Goal: Task Accomplishment & Management: Manage account settings

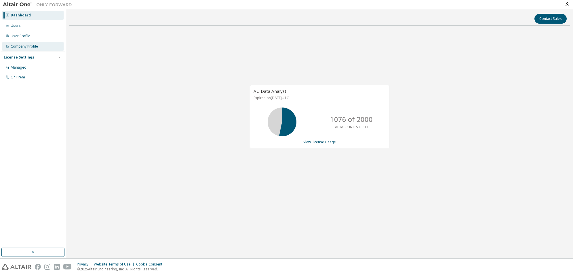
click at [26, 47] on div "Company Profile" at bounding box center [24, 46] width 27 height 5
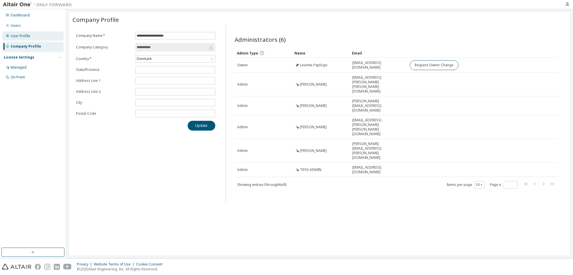
click at [28, 38] on div "User Profile" at bounding box center [21, 36] width 20 height 5
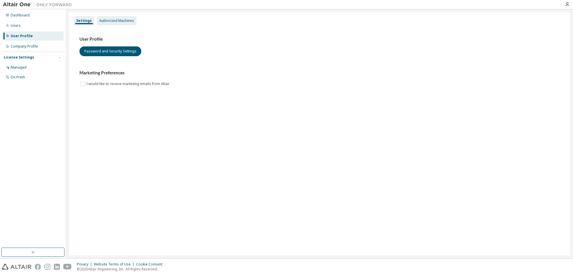
click at [121, 21] on div "Authorized Machines" at bounding box center [116, 20] width 35 height 5
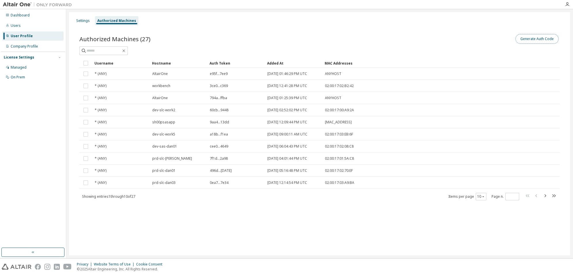
click at [524, 39] on button "Generate Auth Code" at bounding box center [537, 39] width 43 height 10
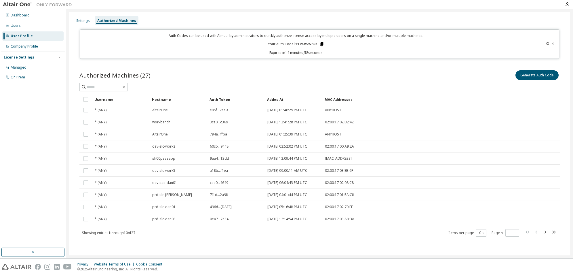
click at [323, 45] on icon at bounding box center [321, 44] width 3 height 4
click at [546, 44] on icon at bounding box center [547, 43] width 3 height 3
click at [321, 43] on icon at bounding box center [320, 44] width 3 height 4
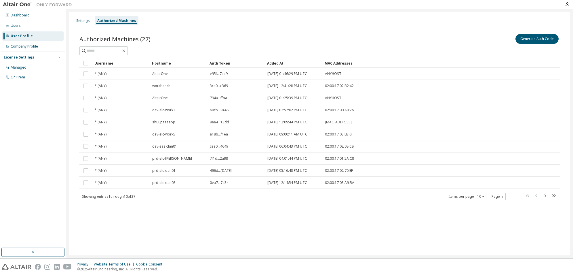
click at [498, 23] on div "Settings Authorized Machines" at bounding box center [320, 21] width 494 height 10
click at [535, 41] on button "Generate Auth Code" at bounding box center [537, 39] width 43 height 10
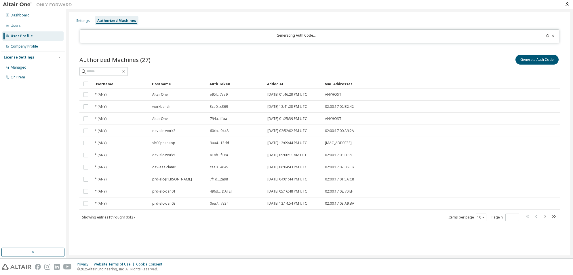
click at [549, 36] on icon at bounding box center [547, 35] width 3 height 3
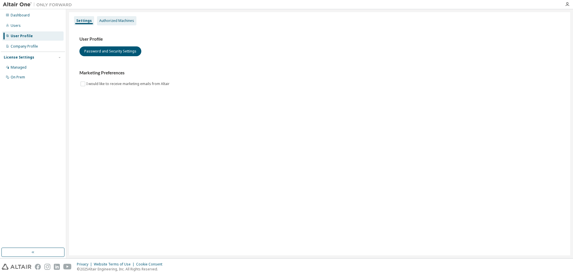
click at [118, 22] on div "Authorized Machines" at bounding box center [116, 20] width 35 height 5
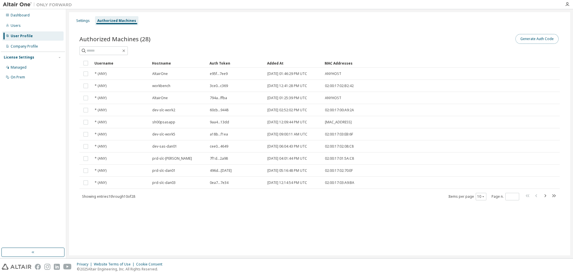
click at [535, 38] on button "Generate Auth Code" at bounding box center [537, 39] width 43 height 10
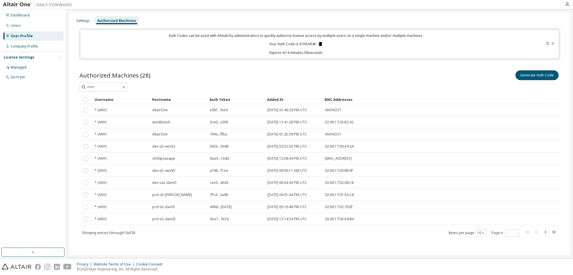
click at [321, 44] on icon at bounding box center [320, 44] width 3 height 4
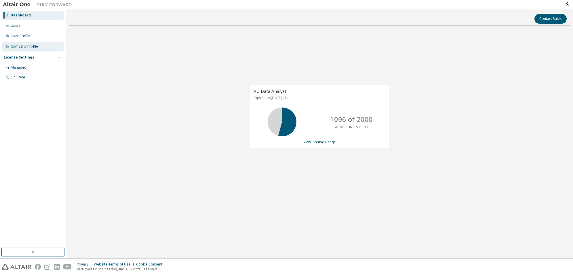
click at [23, 46] on div "Company Profile" at bounding box center [24, 46] width 27 height 5
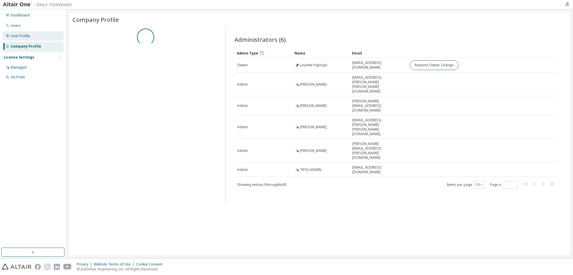
click at [26, 37] on div "User Profile" at bounding box center [21, 36] width 20 height 5
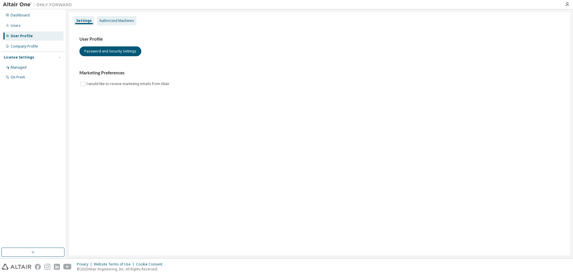
click at [122, 22] on div "Authorized Machines" at bounding box center [116, 20] width 35 height 5
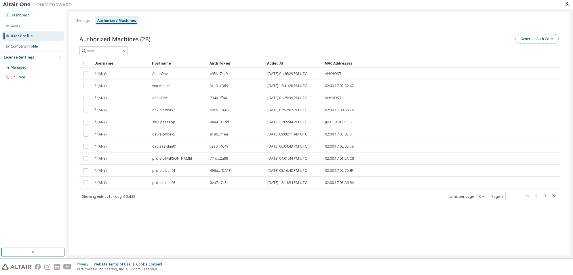
click at [535, 40] on button "Generate Auth Code" at bounding box center [537, 39] width 43 height 10
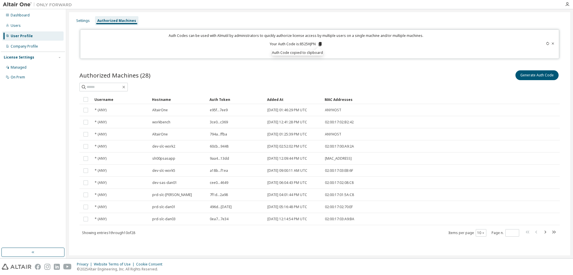
click at [547, 42] on icon at bounding box center [547, 43] width 3 height 3
click at [56, 218] on div "Dashboard Users User Profile Company Profile License Settings Managed On Prem" at bounding box center [33, 128] width 64 height 237
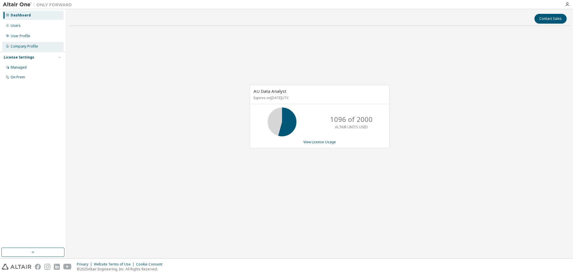
click at [28, 43] on div "Company Profile" at bounding box center [32, 46] width 61 height 9
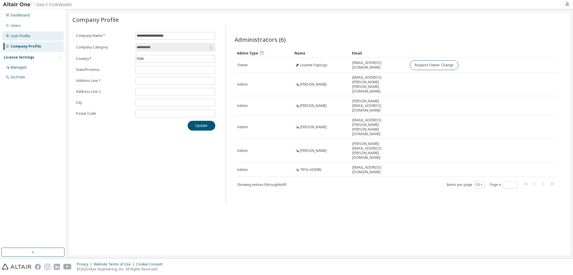
click at [35, 36] on div "User Profile" at bounding box center [32, 35] width 61 height 9
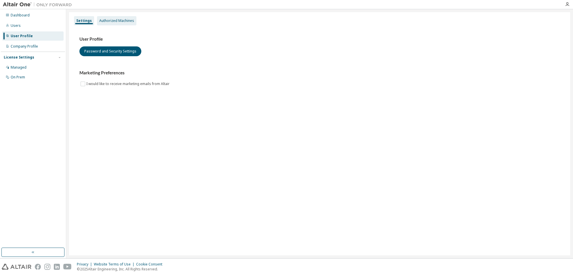
click at [125, 20] on div "Authorized Machines" at bounding box center [116, 20] width 35 height 5
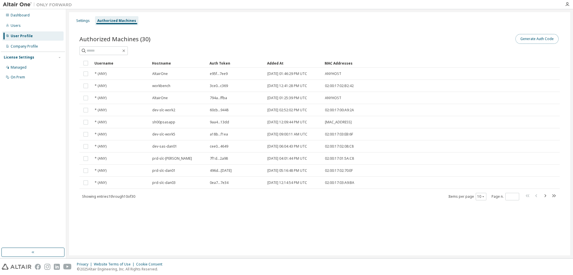
click at [531, 36] on button "Generate Auth Code" at bounding box center [537, 39] width 43 height 10
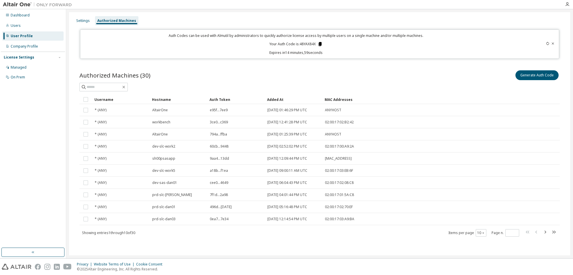
click at [319, 45] on icon at bounding box center [320, 43] width 5 height 5
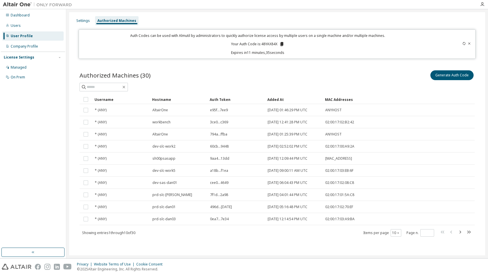
click at [464, 44] on icon at bounding box center [463, 43] width 3 height 3
click at [282, 44] on icon at bounding box center [280, 44] width 3 height 4
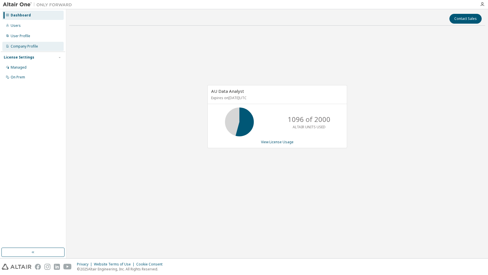
click at [26, 45] on div "Company Profile" at bounding box center [24, 46] width 27 height 5
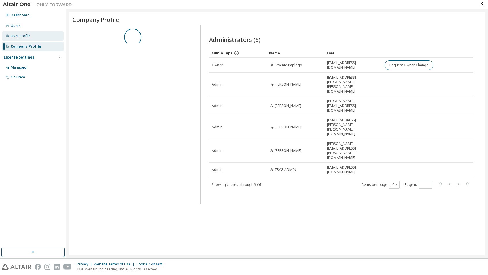
click at [26, 35] on div "User Profile" at bounding box center [21, 36] width 20 height 5
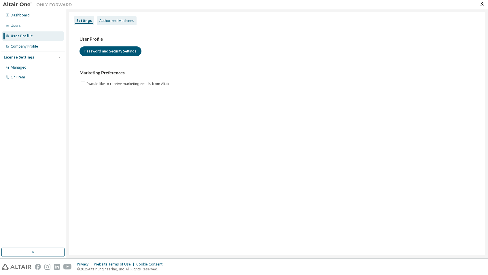
click at [123, 22] on div "Authorized Machines" at bounding box center [116, 20] width 35 height 5
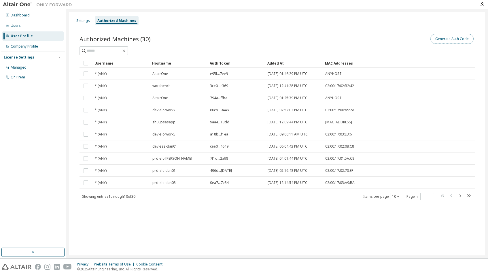
click at [449, 37] on button "Generate Auth Code" at bounding box center [451, 39] width 43 height 10
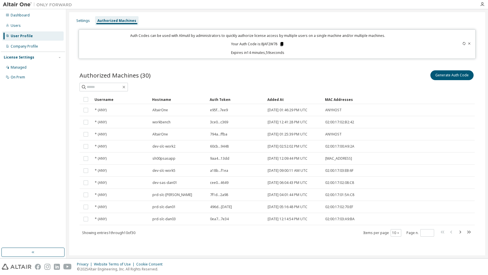
click at [282, 43] on icon at bounding box center [281, 44] width 3 height 4
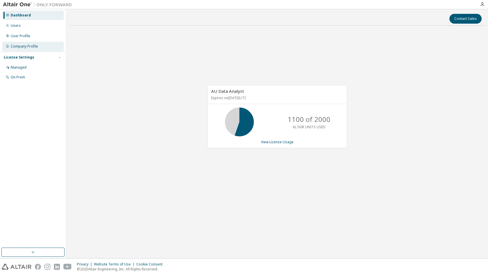
click at [32, 45] on div "Company Profile" at bounding box center [24, 46] width 27 height 5
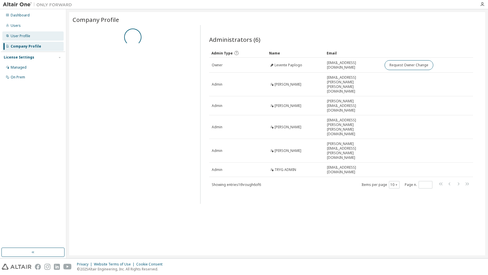
click at [26, 39] on div "User Profile" at bounding box center [32, 35] width 61 height 9
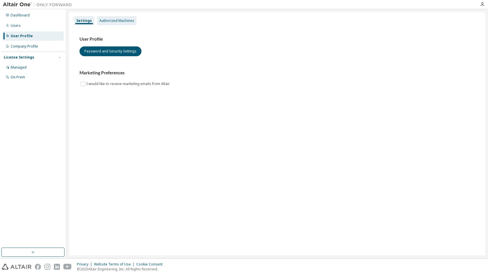
click at [120, 19] on div "Authorized Machines" at bounding box center [116, 20] width 35 height 5
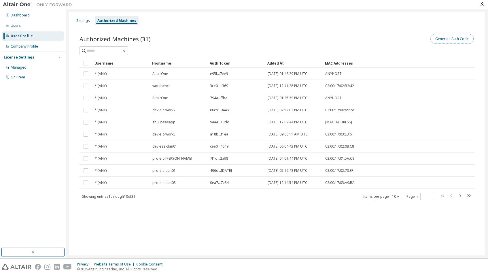
click at [441, 41] on button "Generate Auth Code" at bounding box center [451, 39] width 43 height 10
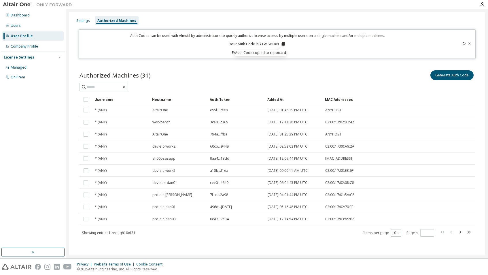
click at [439, 46] on div at bounding box center [452, 44] width 39 height 22
click at [283, 43] on icon at bounding box center [283, 44] width 3 height 4
click at [450, 51] on div at bounding box center [452, 44] width 39 height 22
click at [464, 43] on icon at bounding box center [463, 43] width 3 height 3
click at [407, 45] on div "Auth Codes can be used with Almutil by administrators to quickly authorize lice…" at bounding box center [257, 44] width 350 height 22
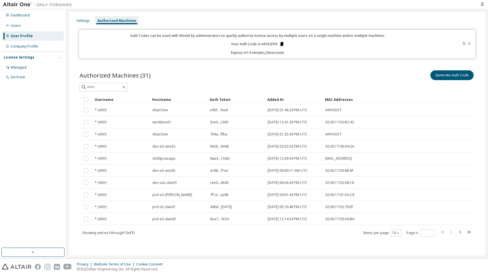
click at [281, 44] on icon at bounding box center [281, 44] width 3 height 4
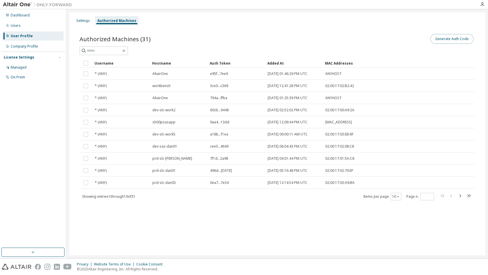
click at [437, 40] on button "Generate Auth Code" at bounding box center [451, 39] width 43 height 10
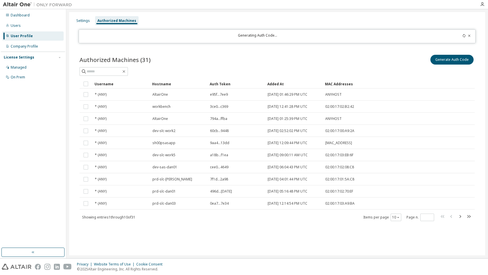
click at [464, 35] on icon at bounding box center [463, 35] width 3 height 3
click at [468, 36] on icon at bounding box center [468, 35] width 3 height 3
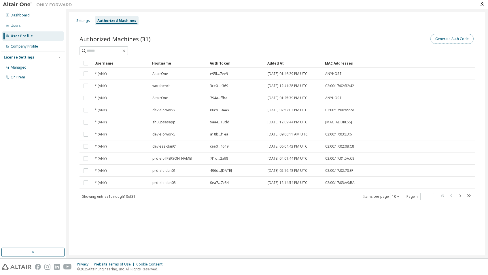
click at [454, 38] on button "Generate Auth Code" at bounding box center [451, 39] width 43 height 10
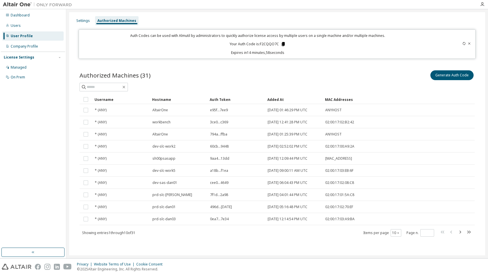
click at [282, 44] on icon at bounding box center [283, 44] width 3 height 4
click at [462, 42] on icon at bounding box center [463, 43] width 3 height 3
click at [284, 44] on icon at bounding box center [282, 44] width 3 height 4
click at [463, 42] on icon at bounding box center [463, 43] width 3 height 3
click at [280, 43] on icon at bounding box center [282, 43] width 5 height 5
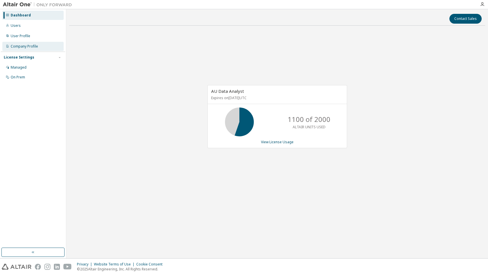
click at [26, 47] on div "Company Profile" at bounding box center [24, 46] width 27 height 5
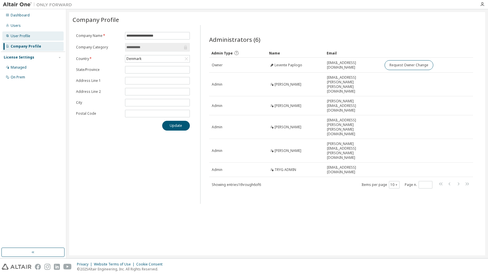
click at [22, 36] on div "User Profile" at bounding box center [21, 36] width 20 height 5
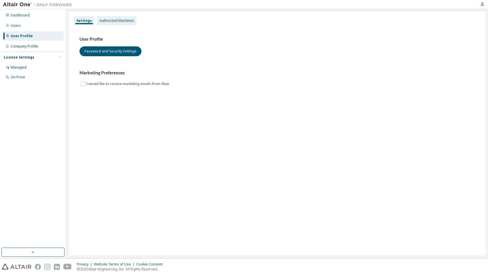
click at [119, 24] on div "Authorized Machines" at bounding box center [116, 20] width 39 height 9
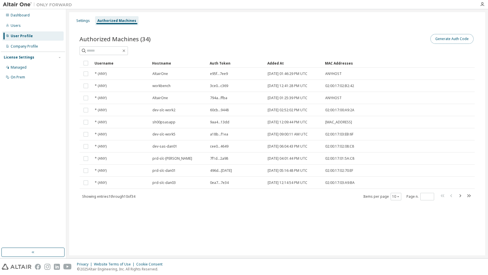
click at [449, 38] on button "Generate Auth Code" at bounding box center [451, 39] width 43 height 10
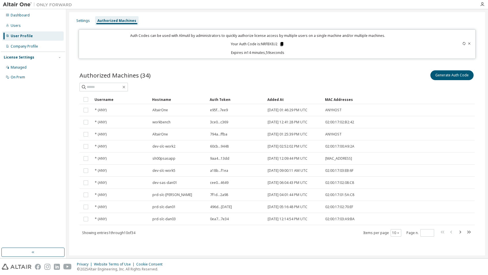
click at [282, 43] on icon at bounding box center [281, 44] width 3 height 4
click at [463, 43] on icon at bounding box center [463, 43] width 3 height 3
click at [282, 43] on icon at bounding box center [282, 44] width 3 height 4
